Goal: Check status: Check status

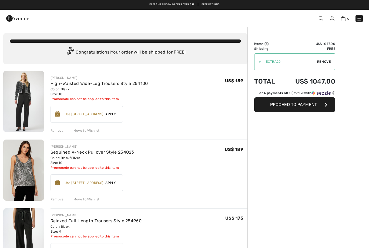
checkbox input "true"
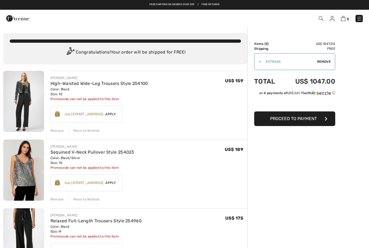
click at [360, 16] on img at bounding box center [358, 18] width 5 height 5
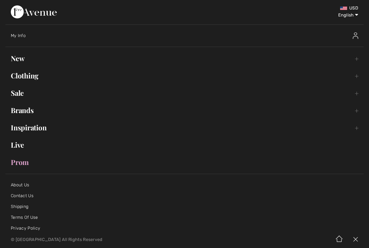
click at [22, 36] on span "My Info" at bounding box center [18, 35] width 15 height 5
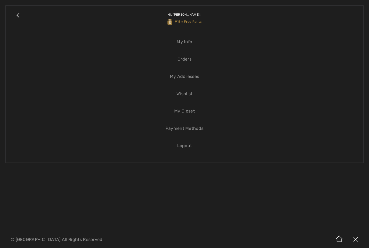
click at [186, 97] on link "Wishlist" at bounding box center [184, 94] width 347 height 12
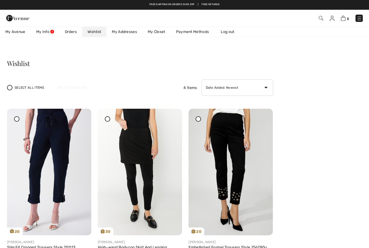
click at [341, 21] on link "5" at bounding box center [345, 18] width 8 height 6
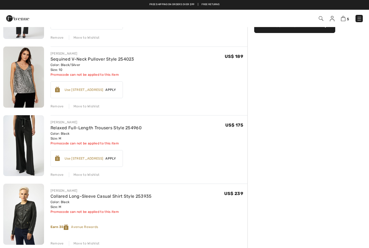
scroll to position [45, 0]
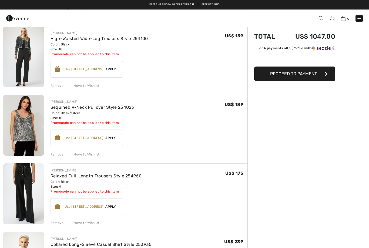
click at [57, 176] on link "Relaxed Full-Length Trousers Style 254960" at bounding box center [95, 175] width 91 height 5
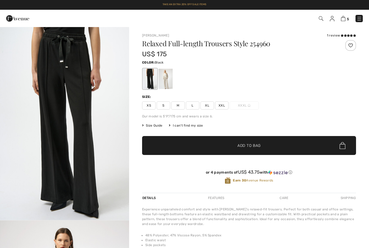
checkbox input "true"
click at [321, 18] on img at bounding box center [321, 18] width 5 height 5
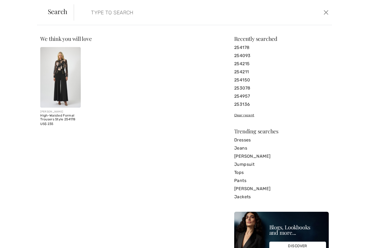
click at [101, 18] on input "search" at bounding box center [175, 12] width 176 height 16
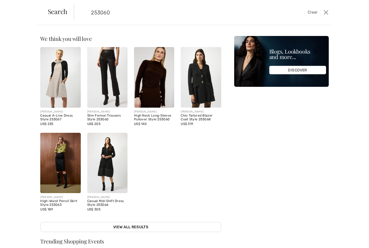
type input "253060"
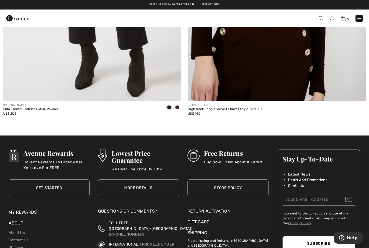
scroll to position [246, 0]
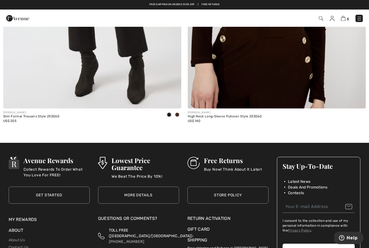
click at [25, 119] on div "US$ 205" at bounding box center [31, 121] width 56 height 5
click at [21, 117] on div "Slim Formal Trousers Style 253060" at bounding box center [31, 117] width 56 height 4
click at [11, 117] on div "Slim Formal Trousers Style 253060" at bounding box center [31, 117] width 56 height 4
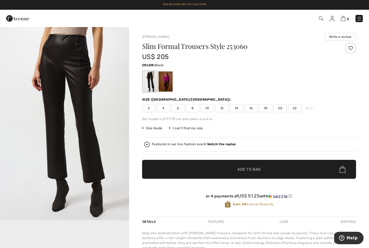
click at [207, 108] on span "10" at bounding box center [207, 108] width 14 height 8
click at [188, 166] on span "✔ Added to Bag Add to Bag" at bounding box center [249, 169] width 214 height 19
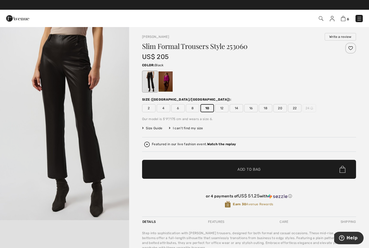
click at [163, 195] on div at bounding box center [184, 124] width 369 height 248
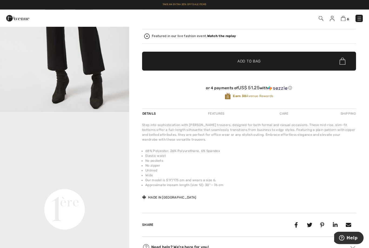
scroll to position [108, 0]
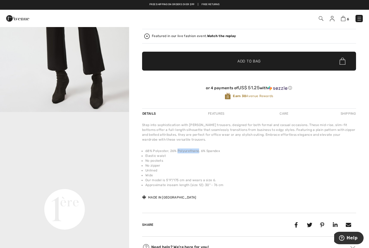
copy li "Polyurethane"
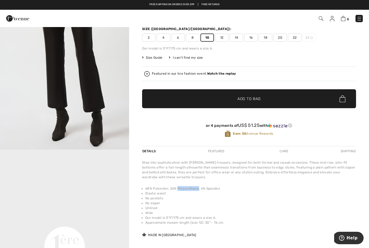
scroll to position [0, 0]
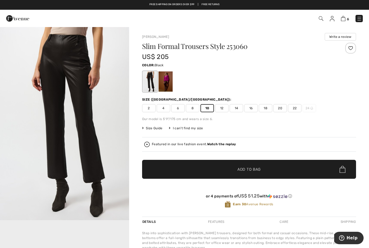
click at [321, 13] on div "6 Added to Bag Joseph Ribkoff High-waisted Wide-leg Trousers Style 254100 US$ 1…" at bounding box center [260, 18] width 213 height 11
click at [320, 17] on img at bounding box center [321, 18] width 5 height 5
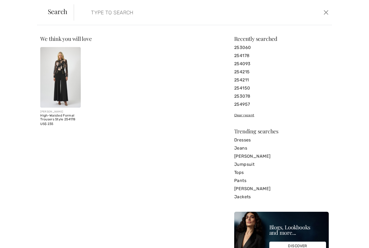
click at [94, 19] on input "search" at bounding box center [175, 12] width 176 height 16
click at [95, 17] on input "search" at bounding box center [175, 12] width 176 height 16
click at [94, 16] on input "search" at bounding box center [175, 12] width 176 height 16
paste input "Polyurethane"
type input "Polyurethane"
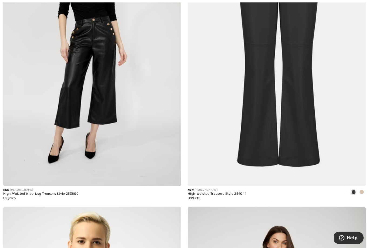
scroll to position [171, 0]
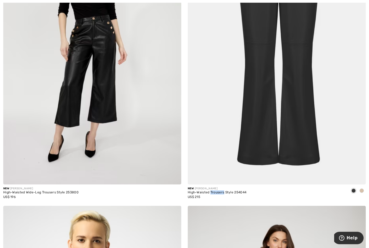
click at [203, 129] on img at bounding box center [277, 50] width 178 height 267
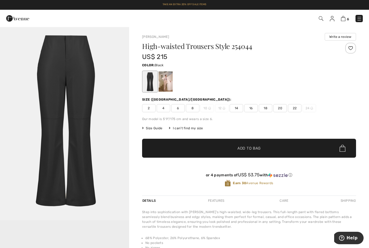
click at [163, 85] on div at bounding box center [165, 81] width 14 height 20
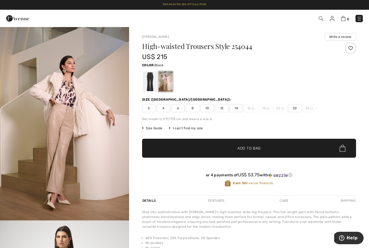
click at [150, 83] on div at bounding box center [150, 81] width 14 height 20
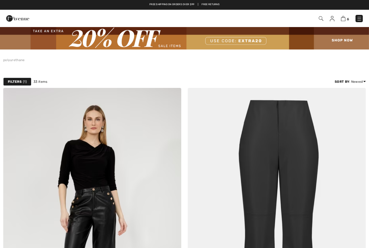
checkbox input "true"
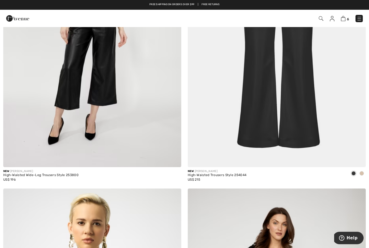
click at [344, 19] on img at bounding box center [343, 18] width 5 height 5
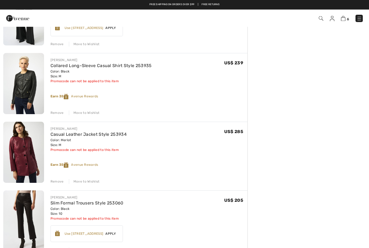
scroll to position [222, 0]
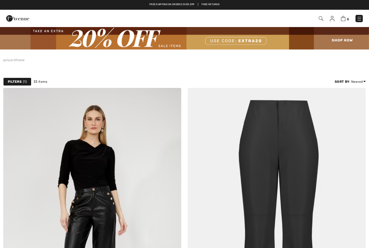
checkbox input "true"
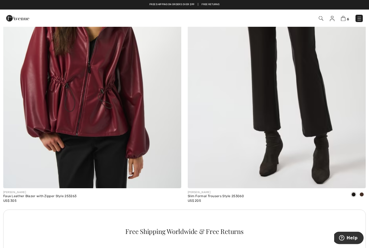
scroll to position [1605, 0]
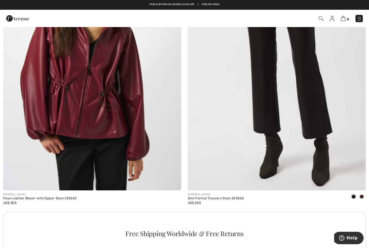
click at [26, 194] on div "[PERSON_NAME]" at bounding box center [39, 194] width 73 height 4
click at [61, 122] on img at bounding box center [92, 56] width 178 height 267
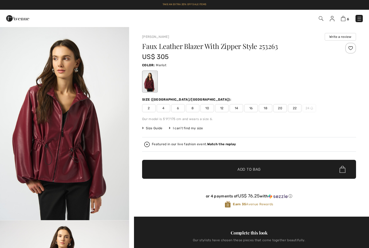
checkbox input "true"
click at [319, 19] on img at bounding box center [321, 18] width 5 height 5
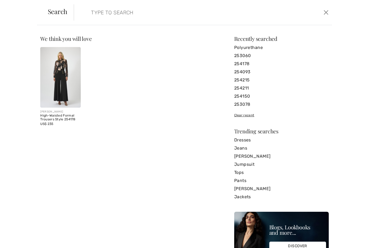
click at [100, 15] on input "search" at bounding box center [175, 12] width 176 height 16
type input "Merlot"
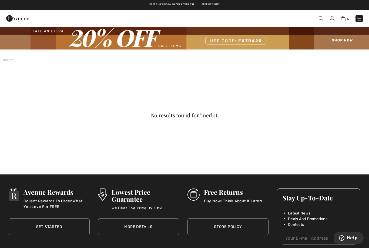
click at [345, 19] on img at bounding box center [343, 18] width 5 height 5
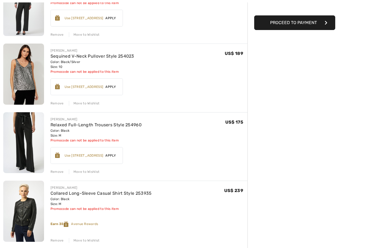
scroll to position [99, 0]
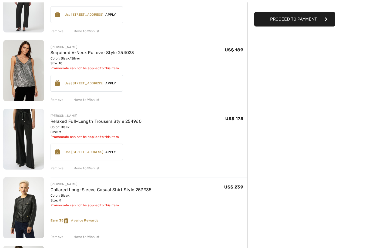
click at [132, 123] on link "Relaxed Full-Length Trousers Style 254960" at bounding box center [95, 121] width 91 height 5
click at [138, 119] on link "Relaxed Full-Length Trousers Style 254960" at bounding box center [95, 121] width 91 height 5
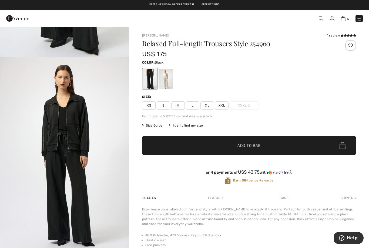
scroll to position [157, 0]
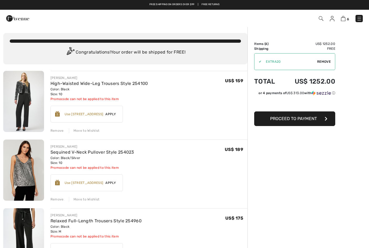
click at [15, 22] on img at bounding box center [17, 18] width 23 height 11
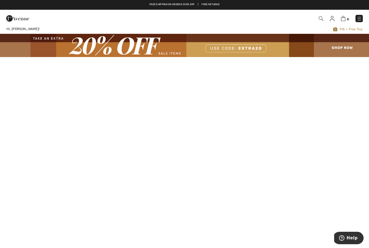
click at [345, 16] on img at bounding box center [343, 18] width 5 height 5
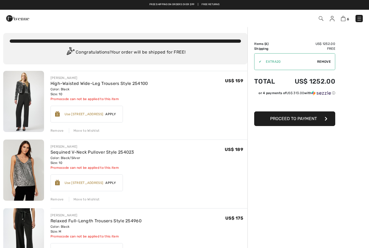
click at [360, 19] on img at bounding box center [358, 18] width 5 height 5
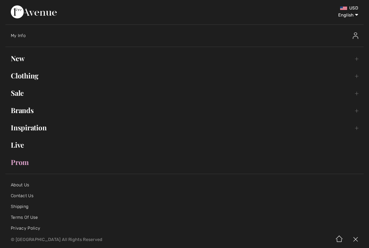
click at [15, 35] on span "My Info" at bounding box center [18, 35] width 15 height 5
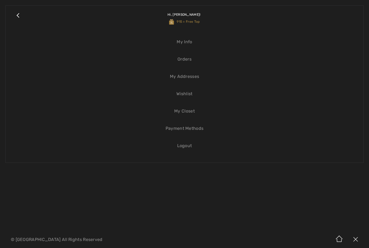
click at [181, 41] on link "My Info" at bounding box center [184, 42] width 347 height 12
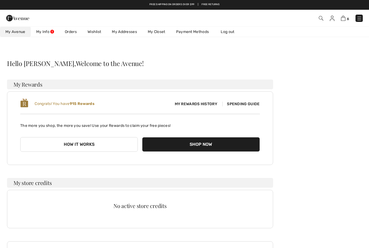
click at [68, 36] on link "Orders" at bounding box center [70, 32] width 23 height 10
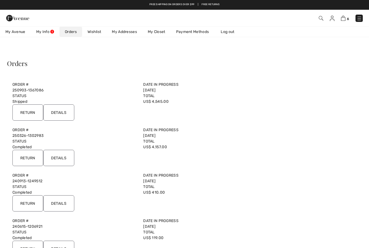
click at [59, 113] on input "Details" at bounding box center [58, 112] width 31 height 16
